Goal: Obtain resource: Obtain resource

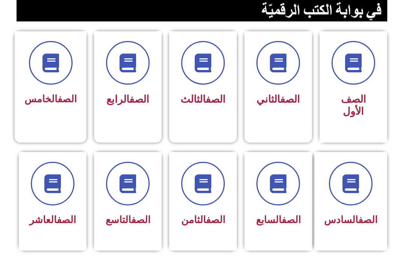
scroll to position [180, 0]
click at [288, 224] on link "الصف" at bounding box center [290, 219] width 19 height 11
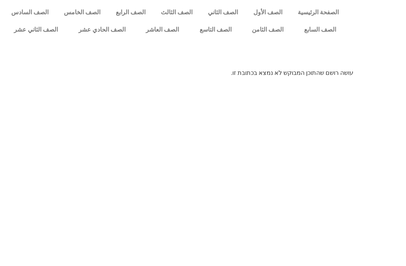
click at [214, 34] on link "الصف التاسع" at bounding box center [215, 29] width 53 height 17
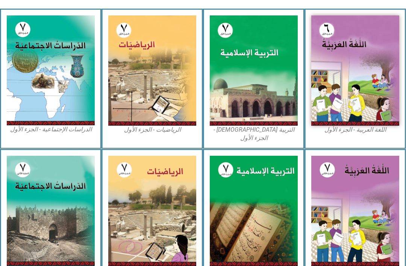
scroll to position [205, 0]
click at [279, 96] on img at bounding box center [254, 70] width 88 height 110
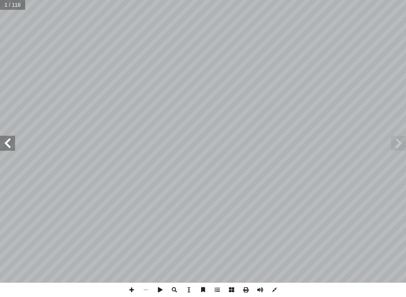
click at [400, 145] on span at bounding box center [398, 143] width 15 height 15
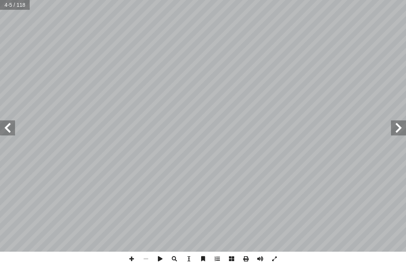
click at [399, 125] on span at bounding box center [398, 127] width 15 height 15
click at [11, 121] on span at bounding box center [7, 127] width 15 height 15
click at [3, 125] on span at bounding box center [7, 127] width 15 height 15
click at [10, 121] on span at bounding box center [7, 127] width 15 height 15
click at [9, 127] on span at bounding box center [7, 127] width 15 height 15
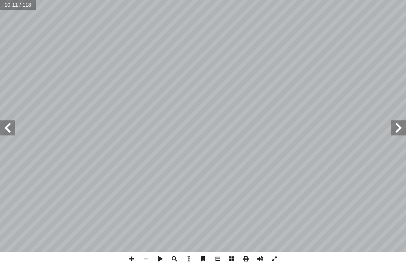
click at [8, 120] on span at bounding box center [7, 127] width 15 height 15
click at [2, 121] on span at bounding box center [7, 127] width 15 height 15
click at [392, 131] on span at bounding box center [398, 127] width 15 height 15
click at [395, 130] on span at bounding box center [398, 127] width 15 height 15
click at [398, 121] on span at bounding box center [398, 127] width 15 height 15
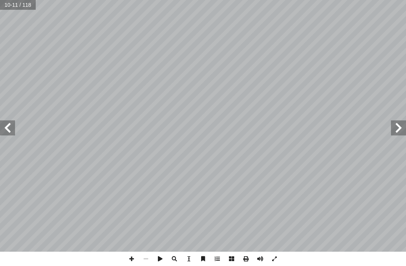
click at [394, 122] on span at bounding box center [398, 127] width 15 height 15
click at [392, 123] on span at bounding box center [398, 127] width 15 height 15
click at [394, 126] on span at bounding box center [398, 127] width 15 height 15
click at [395, 127] on span at bounding box center [398, 127] width 15 height 15
click at [394, 128] on span at bounding box center [398, 127] width 15 height 15
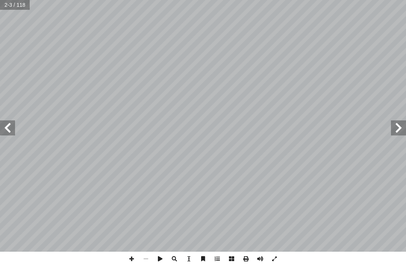
click at [394, 125] on span at bounding box center [398, 127] width 15 height 15
click at [395, 127] on span at bounding box center [398, 127] width 15 height 15
click at [12, 122] on span at bounding box center [7, 127] width 15 height 15
click at [401, 125] on span at bounding box center [398, 127] width 15 height 15
click at [402, 126] on span at bounding box center [398, 127] width 15 height 15
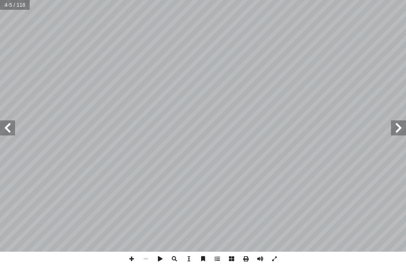
click at [404, 124] on span at bounding box center [398, 127] width 15 height 15
click at [391, 129] on span at bounding box center [398, 127] width 15 height 15
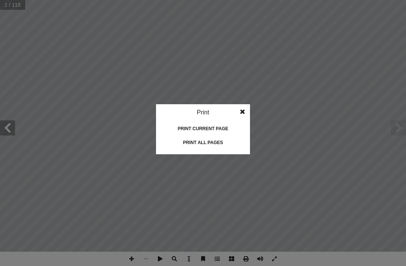
click at [211, 148] on div "Print all pages" at bounding box center [202, 142] width 75 height 12
click at [286, 205] on idv "Print Print current page Print left page Print right page Print all pages" at bounding box center [203, 133] width 406 height 266
click at [249, 105] on span at bounding box center [242, 111] width 15 height 15
click at [217, 133] on div "Print current page" at bounding box center [202, 128] width 75 height 12
click at [208, 143] on div "Print all pages" at bounding box center [202, 142] width 75 height 12
